Goal: Task Accomplishment & Management: Manage account settings

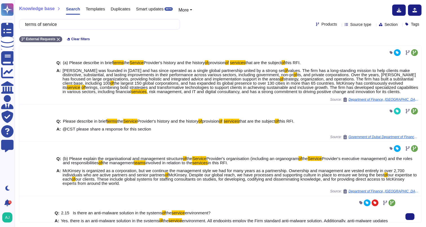
scroll to position [157, 0]
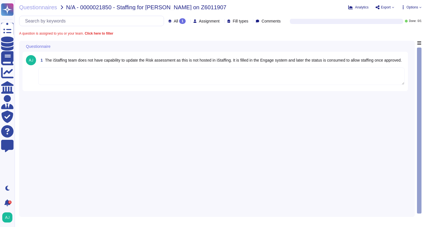
click at [40, 11] on div "Questionnaires N/A - 0000021850 - Staffing for [PERSON_NAME] on Z6011907 Analyt…" at bounding box center [220, 113] width 411 height 227
click at [53, 8] on span "Questionnaires" at bounding box center [38, 8] width 38 height 6
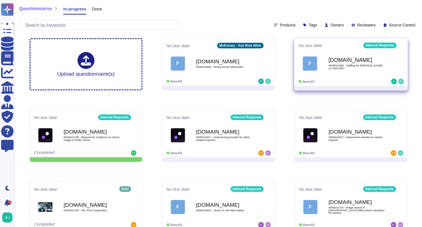
click at [271, 45] on icon at bounding box center [269, 45] width 1 height 1
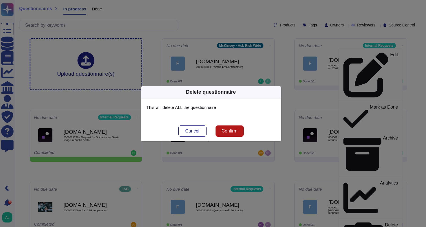
click at [231, 132] on span "Confirm" at bounding box center [229, 131] width 16 height 5
